Goal: Information Seeking & Learning: Check status

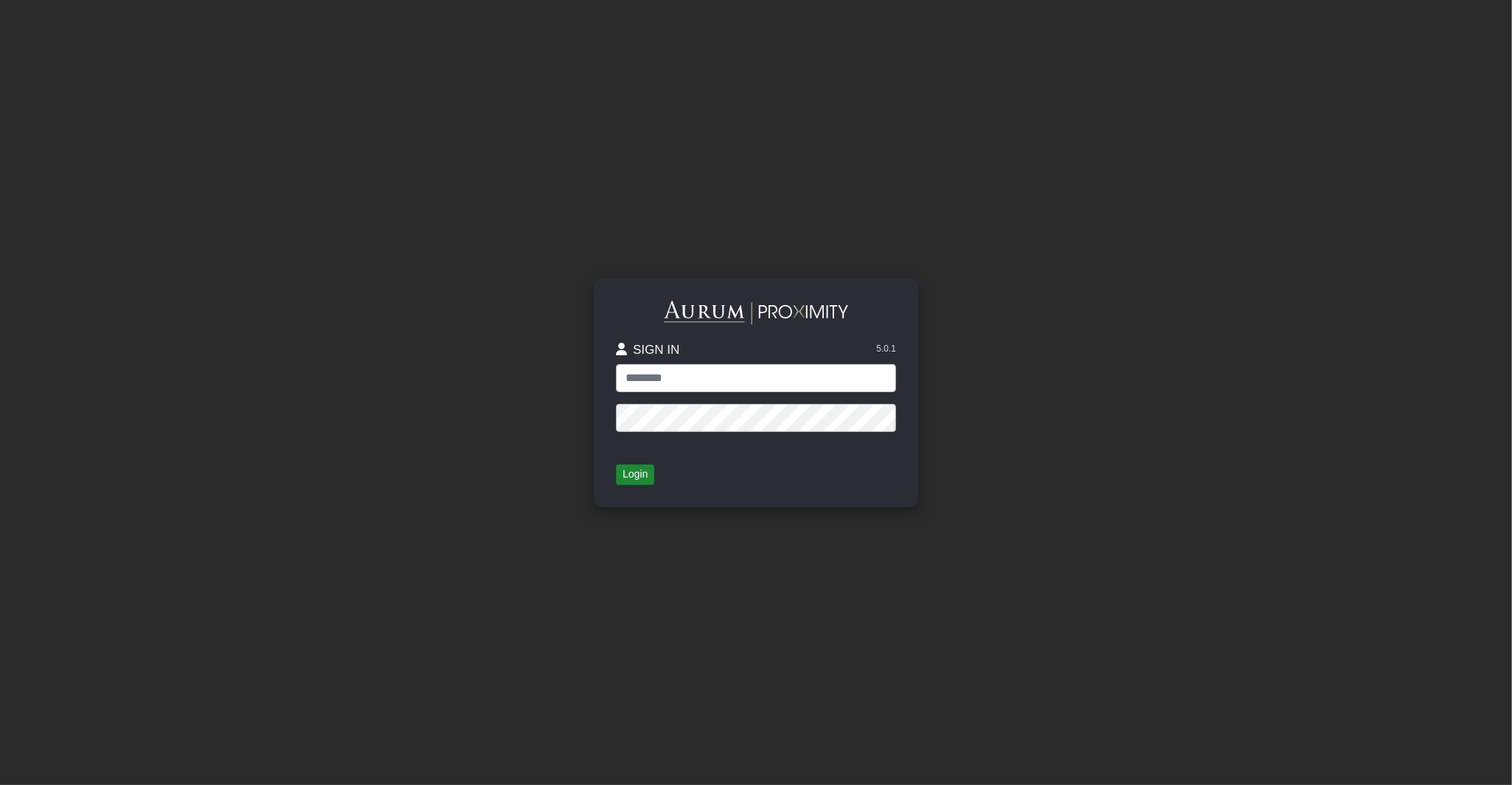
type input "**********"
click at [642, 474] on button "Login" at bounding box center [636, 475] width 39 height 21
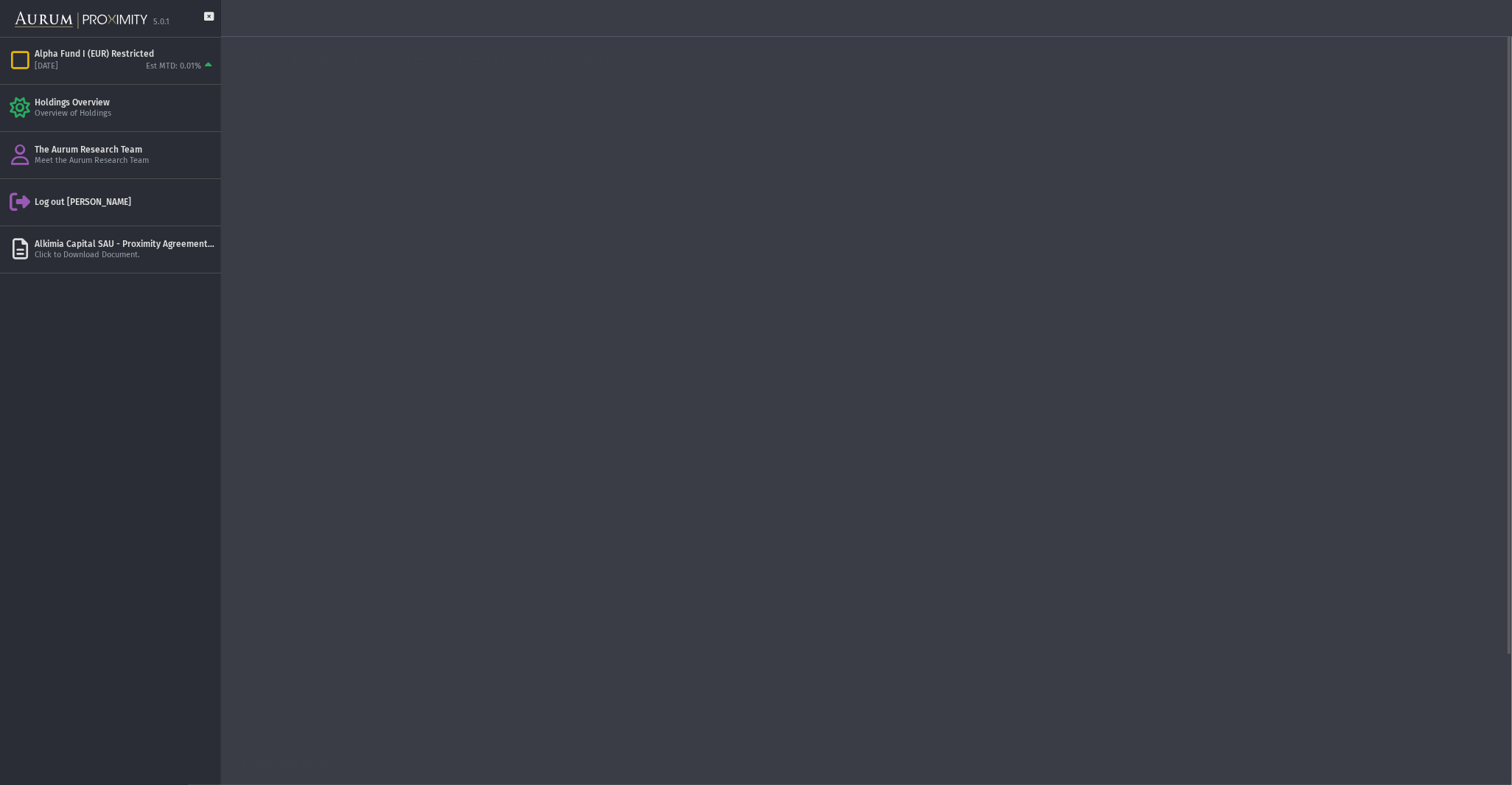
click at [339, 91] on link "PORTFOLIO" at bounding box center [377, 98] width 105 height 30
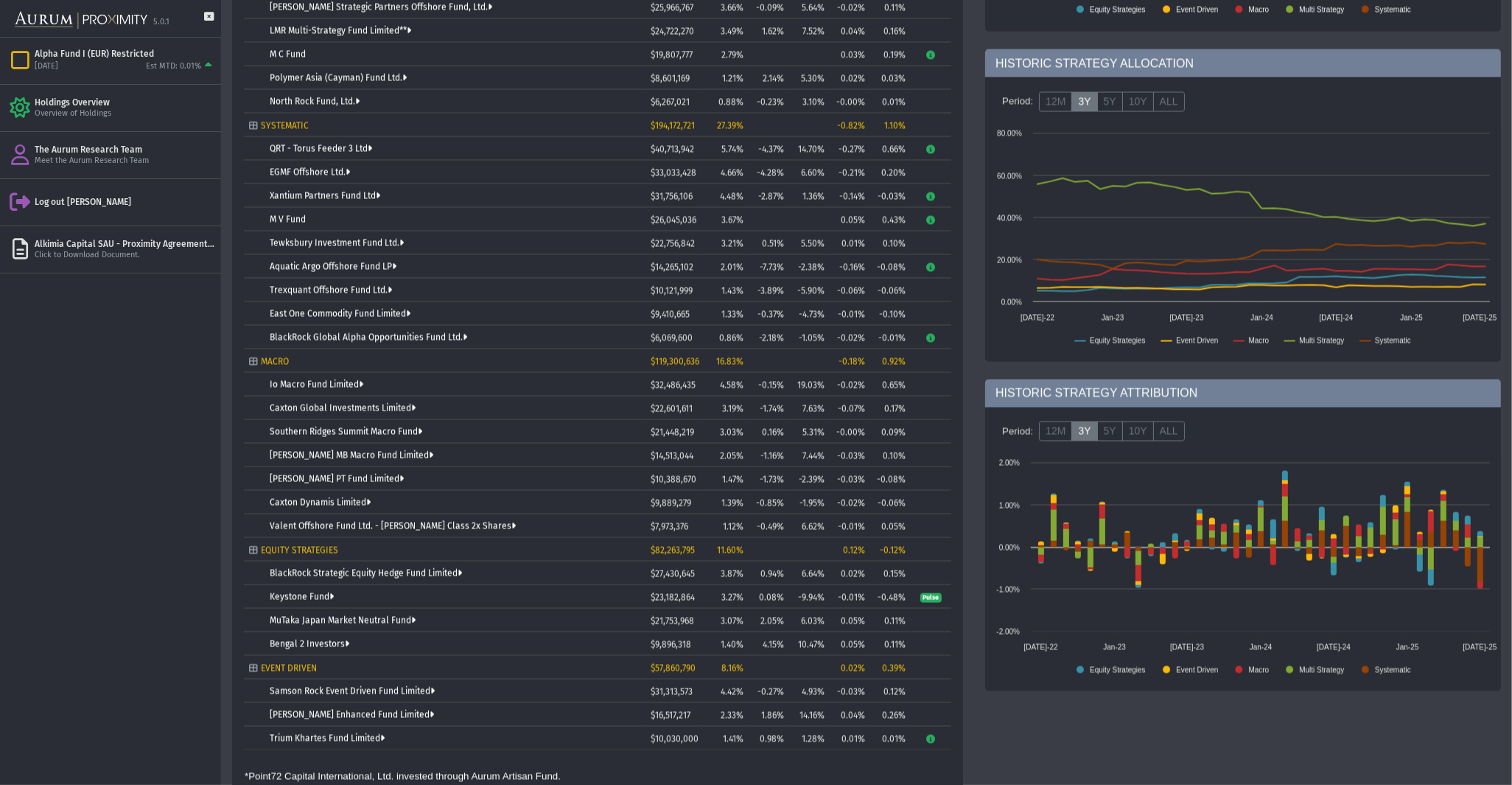
scroll to position [94, 0]
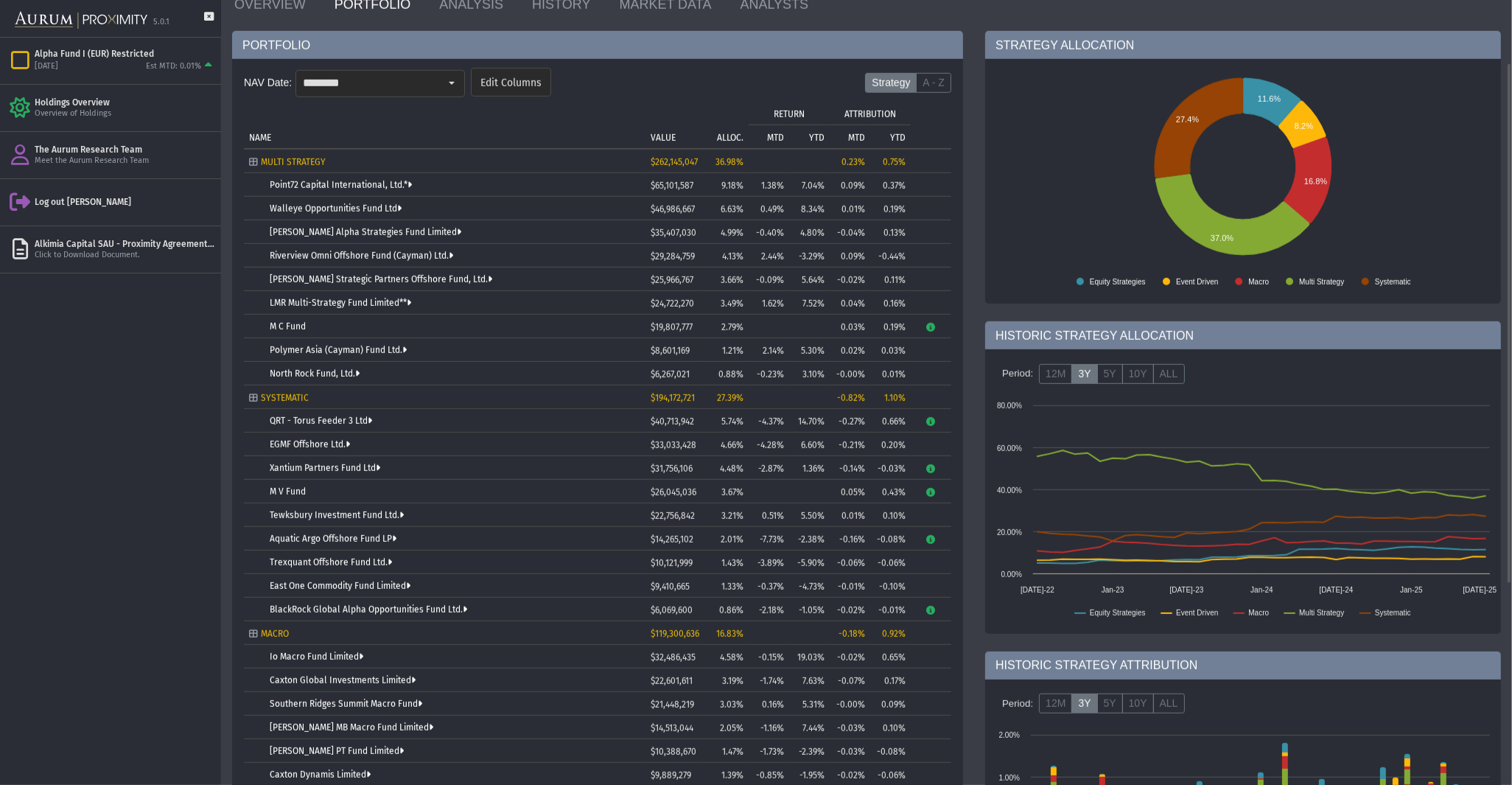
click at [820, 134] on p "YTD" at bounding box center [817, 138] width 16 height 10
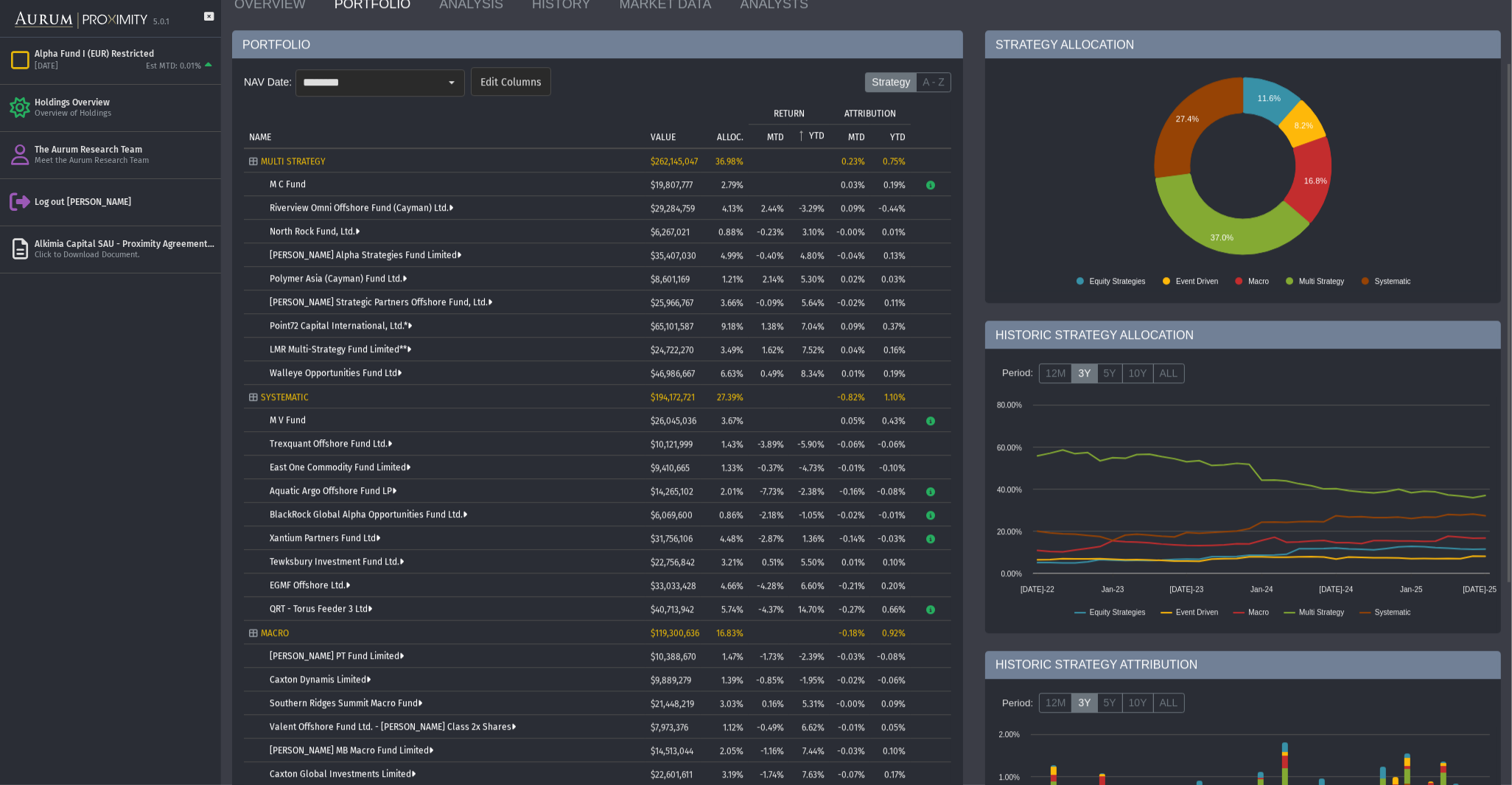
click at [819, 136] on p "YTD" at bounding box center [817, 136] width 16 height 10
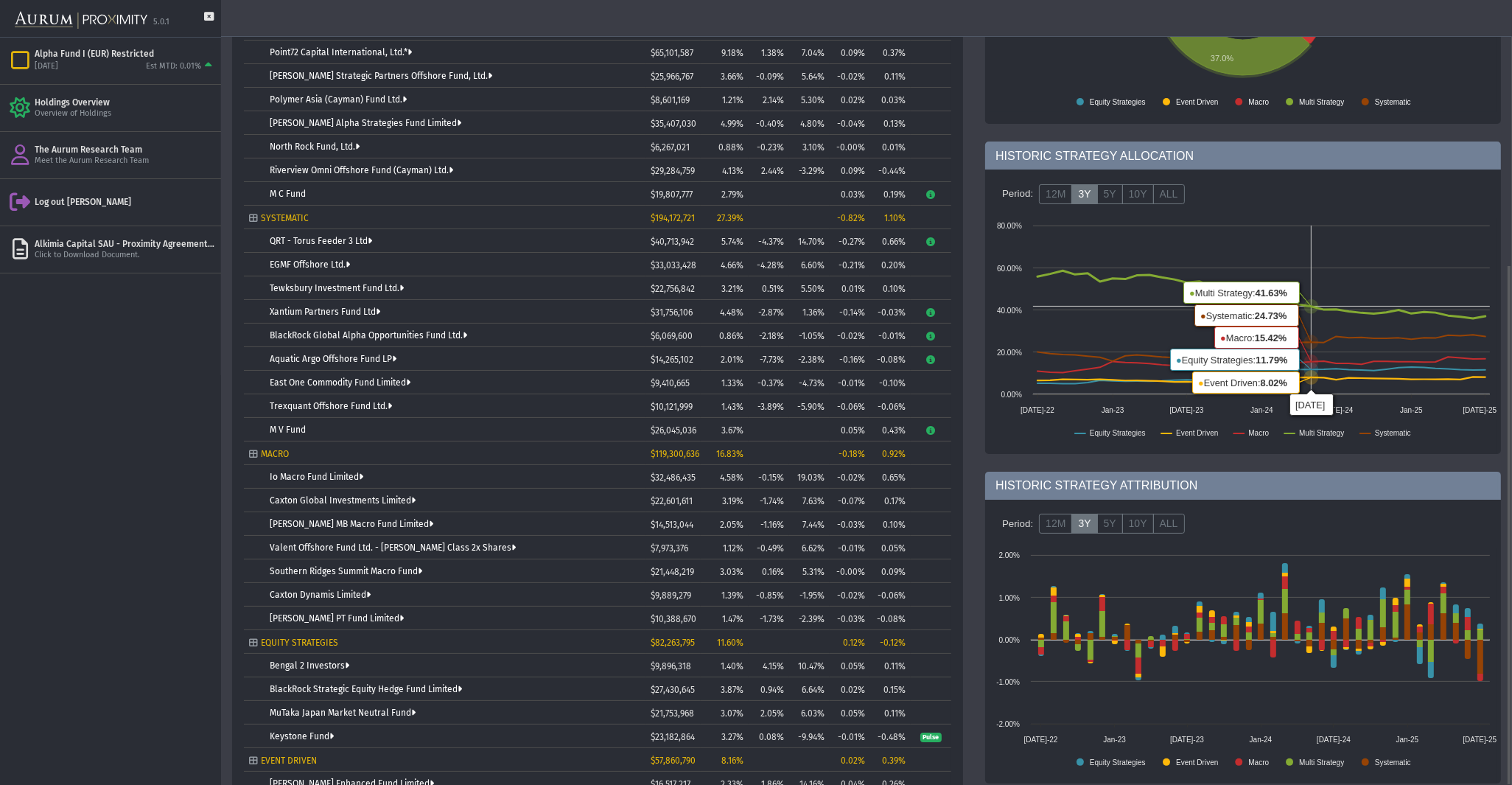
scroll to position [399, 0]
